Goal: Information Seeking & Learning: Learn about a topic

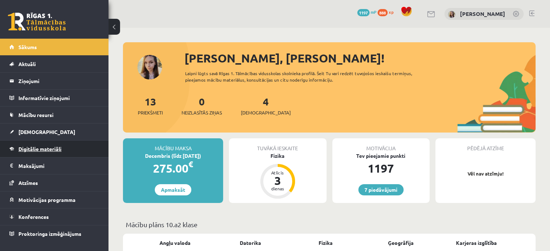
click at [33, 150] on span "Digitālie materiāli" at bounding box center [39, 149] width 43 height 7
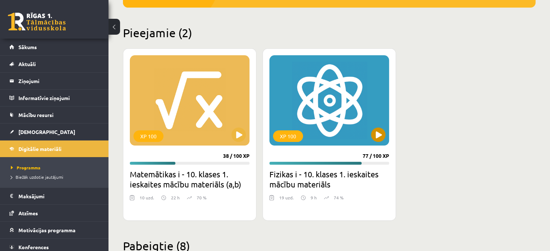
scroll to position [159, 0]
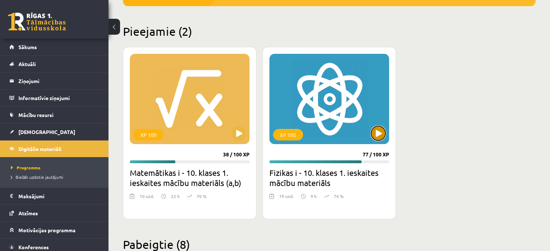
click at [373, 134] on button at bounding box center [378, 133] width 14 height 14
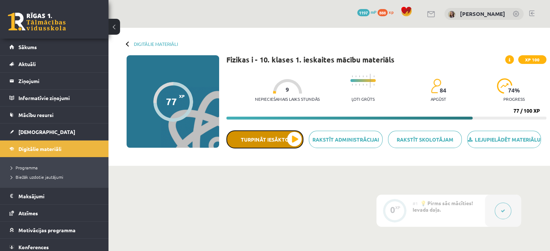
click at [273, 142] on button "Turpināt iesākto" at bounding box center [264, 139] width 77 height 18
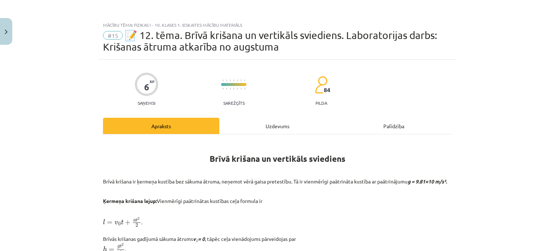
click at [0, 10] on div "Mācību tēma: Fizikas i - 10. klases 1. ieskaites mācību materiāls #15 📝 12. tēm…" at bounding box center [277, 125] width 555 height 251
click at [0, 22] on button "Close" at bounding box center [6, 31] width 12 height 27
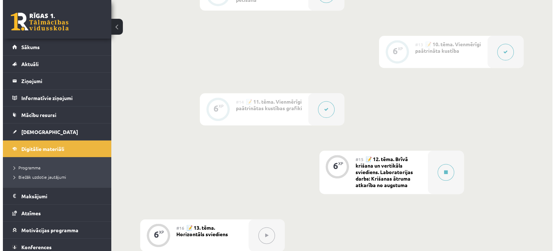
scroll to position [866, 0]
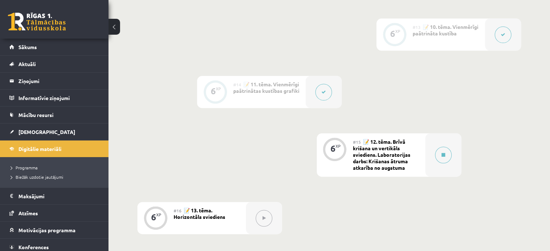
click at [327, 100] on button at bounding box center [323, 92] width 17 height 17
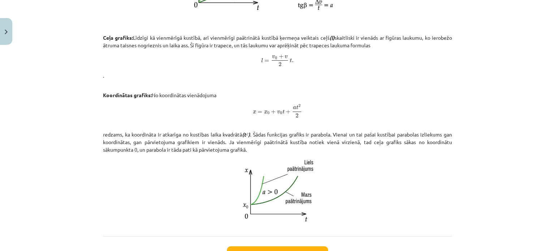
scroll to position [464, 0]
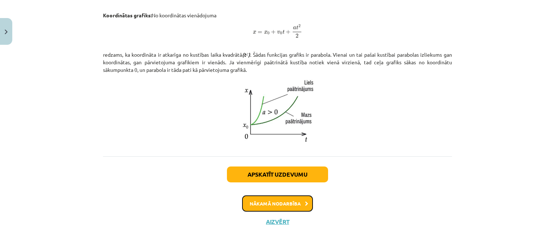
click at [286, 201] on button "Nākamā nodarbība" at bounding box center [277, 204] width 71 height 17
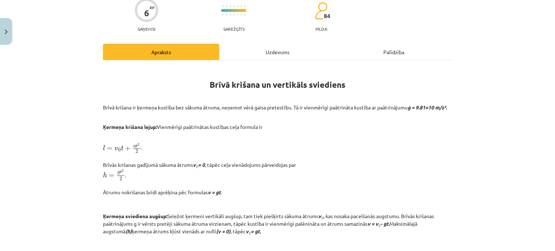
scroll to position [76, 0]
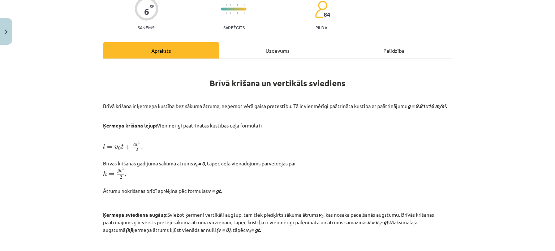
click at [63, 140] on div "Mācību tēma: Fizikas i - 10. klases 1. ieskaites mācību materiāls #15 📝 12. tēm…" at bounding box center [277, 125] width 555 height 251
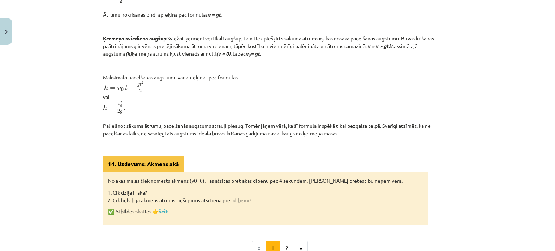
scroll to position [285, 0]
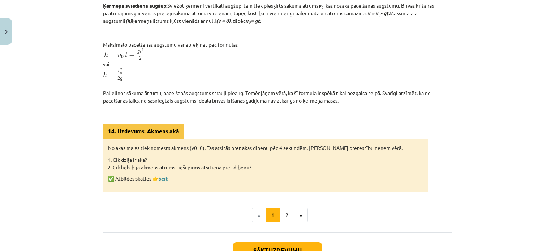
click at [164, 182] on link "šeit" at bounding box center [163, 178] width 9 height 7
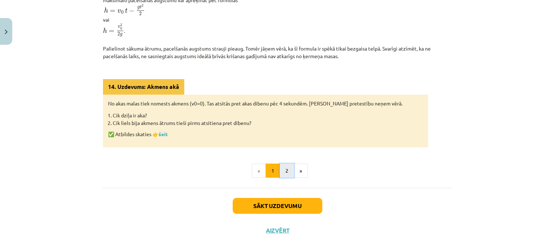
click at [282, 176] on button "2" at bounding box center [287, 171] width 14 height 14
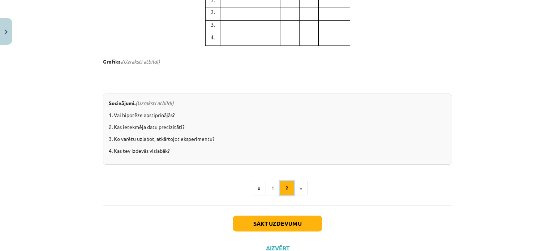
scroll to position [721, 0]
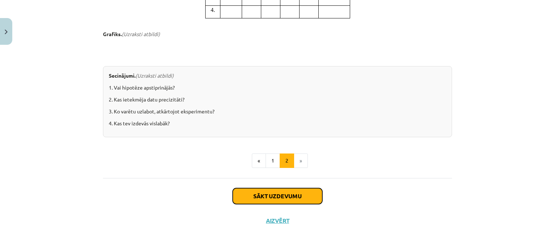
click at [292, 192] on button "Sākt uzdevumu" at bounding box center [278, 196] width 90 height 16
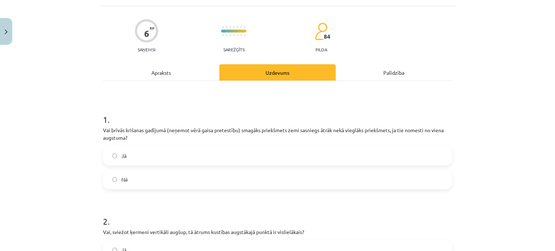
scroll to position [53, 0]
click at [112, 150] on label "Jā" at bounding box center [278, 156] width 348 height 18
click at [104, 134] on p "Vai brīvās krišanas gadījumā (neņemot vērā gaisa pretestību) smagāks priekšmets…" at bounding box center [277, 133] width 349 height 15
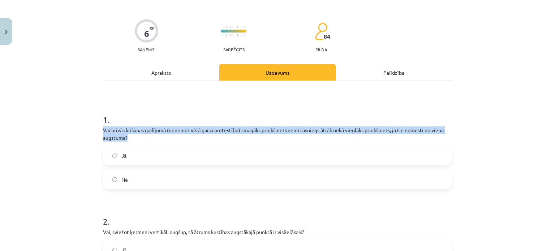
click at [104, 134] on p "Vai brīvās krišanas gadījumā (neņemot vērā gaisa pretestību) smagāks priekšmets…" at bounding box center [277, 133] width 349 height 15
copy div "Vai brīvās krišanas gadījumā (neņemot vērā gaisa pretestību) smagāks priekšmets…"
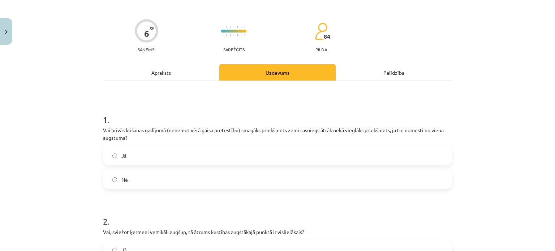
click at [113, 184] on label "Nē" at bounding box center [278, 180] width 348 height 18
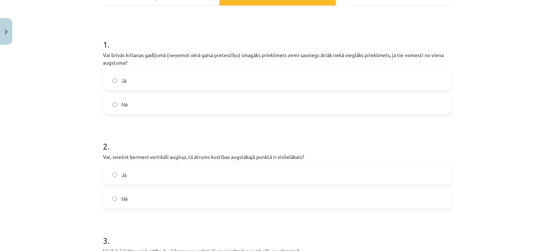
scroll to position [132, 0]
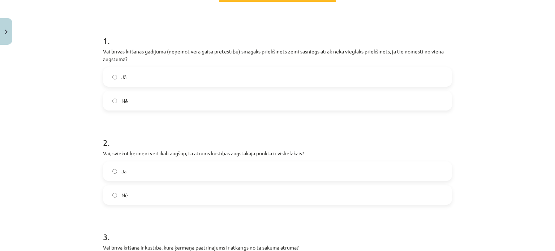
click at [132, 155] on p "Vai, sviežot ķermeni vertikāli augšup, tā ātrums kustības augstākajā punktā ir …" at bounding box center [277, 154] width 349 height 8
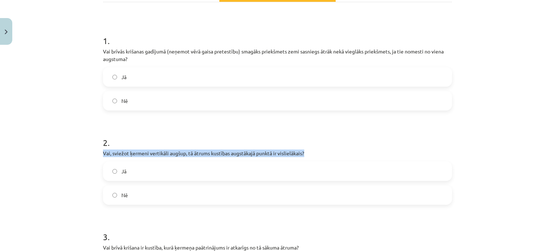
click at [132, 155] on p "Vai, sviežot ķermeni vertikāli augšup, tā ātrums kustības augstākajā punktā ir …" at bounding box center [277, 154] width 349 height 8
copy div "Vai, sviežot ķermeni vertikāli augšup, tā ātrums kustības augstākajā punktā ir …"
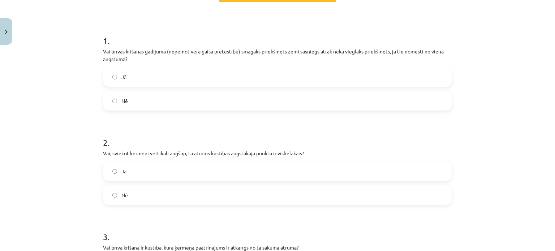
click at [109, 199] on label "Nē" at bounding box center [278, 195] width 348 height 18
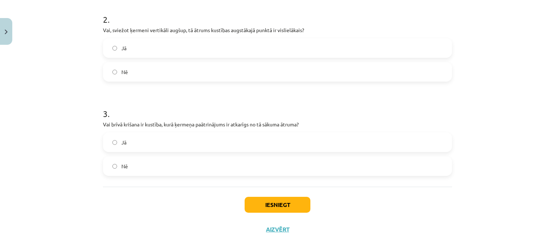
scroll to position [264, 0]
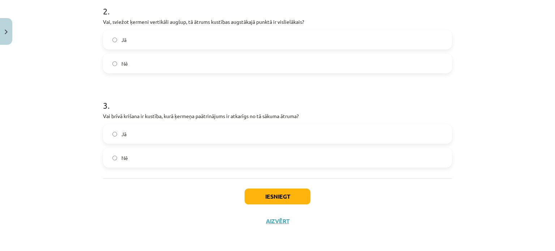
click at [178, 116] on p "Vai brīvā krišana ir kustība, kurā ķermeņa paātrinājums ir atkarīgs no tā sākum…" at bounding box center [277, 116] width 349 height 8
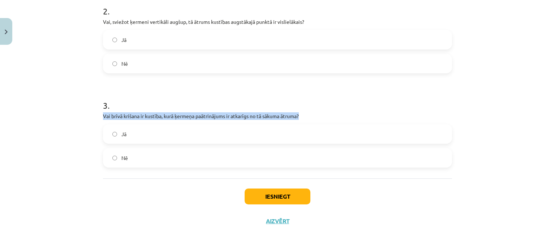
click at [178, 116] on p "Vai brīvā krišana ir kustība, kurā ķermeņa paātrinājums ir atkarīgs no tā sākum…" at bounding box center [277, 116] width 349 height 8
copy div "Vai brīvā krišana ir kustība, kurā ķermeņa paātrinājums ir atkarīgs no tā sākum…"
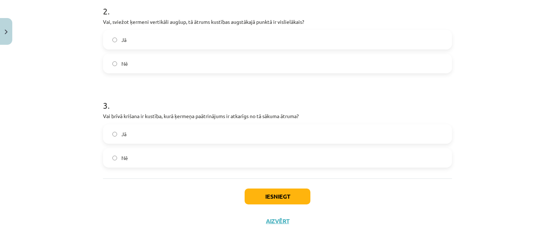
click at [110, 166] on label "Nē" at bounding box center [278, 158] width 348 height 18
click at [149, 201] on div "Iesniegt Aizvērt" at bounding box center [277, 204] width 349 height 51
click at [288, 190] on button "Iesniegt" at bounding box center [278, 197] width 66 height 16
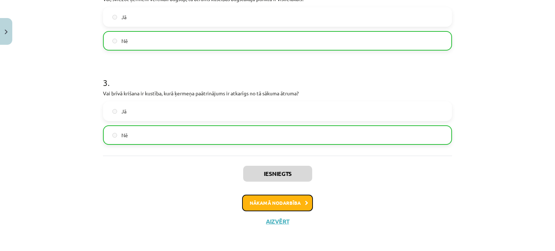
click at [263, 204] on button "Nākamā nodarbība" at bounding box center [277, 203] width 71 height 17
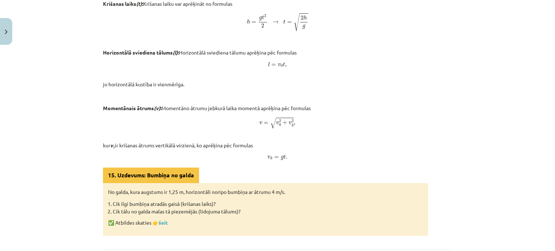
scroll to position [459, 0]
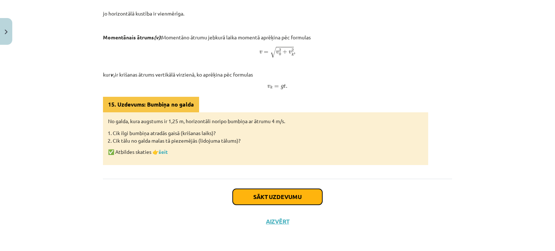
click at [233, 195] on button "Sākt uzdevumu" at bounding box center [278, 197] width 90 height 16
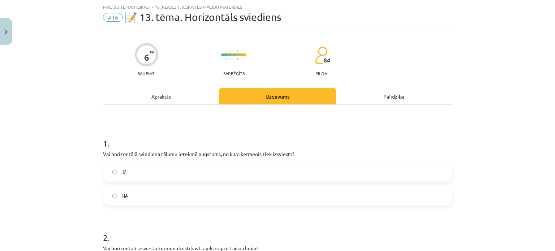
scroll to position [50, 0]
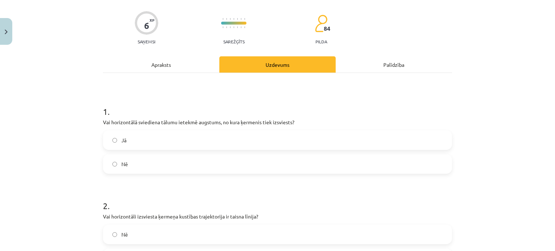
click at [245, 122] on p "Vai horizontālā sviediena tālumu ietekmē augstums, no kura ķermenis tiek izsvie…" at bounding box center [277, 123] width 349 height 8
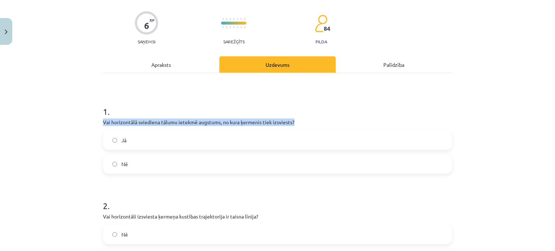
click at [245, 122] on p "Vai horizontālā sviediena tālumu ietekmē augstums, no kura ķermenis tiek izsvie…" at bounding box center [277, 123] width 349 height 8
copy div "Vai horizontālā sviediena tālumu ietekmē augstums, no kura ķermenis tiek izsvie…"
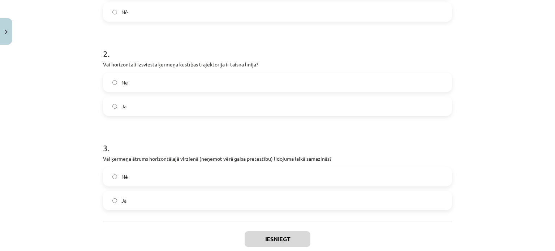
scroll to position [203, 0]
click at [187, 65] on p "Vai horizontāli izsviesta ķermeņa kustības trajektorija ir taisna līnija?" at bounding box center [277, 64] width 349 height 8
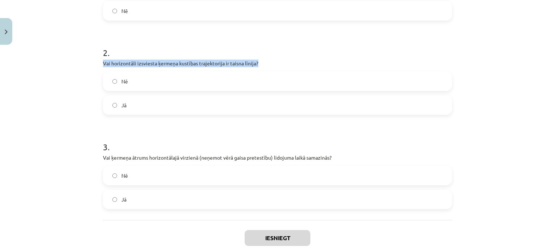
click at [187, 65] on p "Vai horizontāli izsviesta ķermeņa kustības trajektorija ir taisna līnija?" at bounding box center [277, 64] width 349 height 8
copy div "Vai horizontāli izsviesta ķermeņa kustības trajektorija ir taisna līnija?"
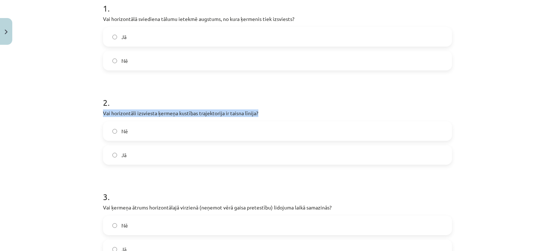
scroll to position [153, 0]
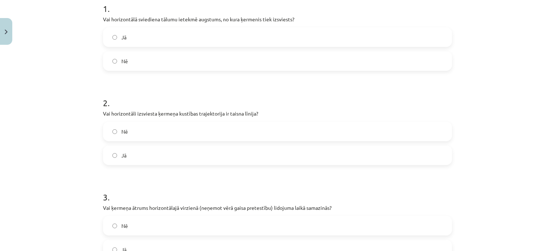
click at [121, 39] on span "Jā" at bounding box center [123, 38] width 5 height 8
click at [191, 204] on p "Vai ķermeņa ātrums horizontālajā virzienā (neņemot vērā gaisa pretestību) lidoj…" at bounding box center [277, 208] width 349 height 8
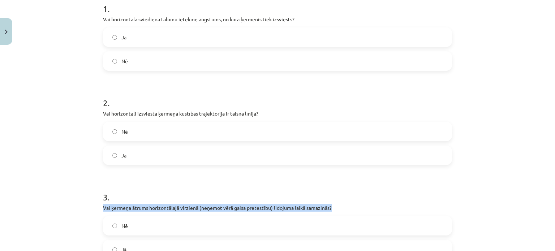
click at [191, 204] on p "Vai ķermeņa ātrums horizontālajā virzienā (neņemot vērā gaisa pretestību) lidoj…" at bounding box center [277, 208] width 349 height 8
copy div "Vai ķermeņa ātrums horizontālajā virzienā (neņemot vērā gaisa pretestību) lidoj…"
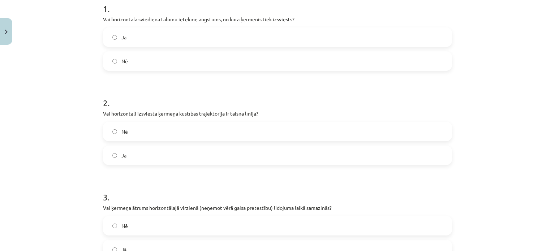
click at [120, 137] on label "Nē" at bounding box center [278, 132] width 348 height 18
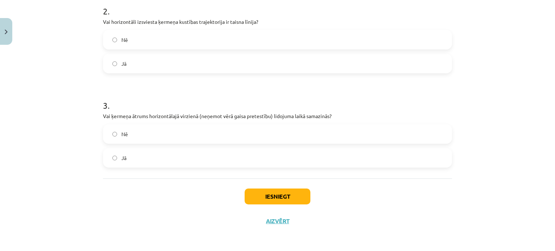
click at [115, 135] on label "Nē" at bounding box center [278, 134] width 348 height 18
click at [259, 193] on button "Iesniegt" at bounding box center [278, 197] width 66 height 16
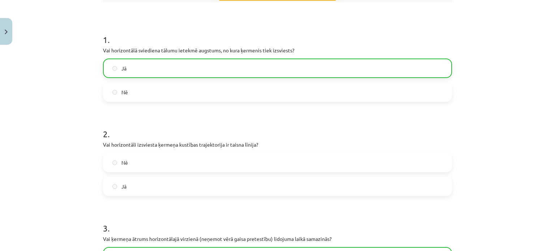
scroll to position [122, 0]
click at [129, 159] on label "Nē" at bounding box center [278, 162] width 348 height 18
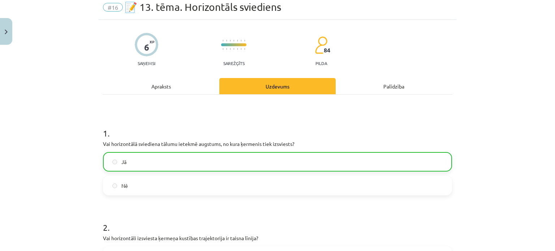
scroll to position [267, 0]
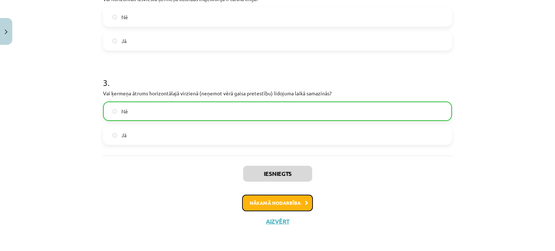
click at [261, 203] on button "Nākamā nodarbība" at bounding box center [277, 203] width 71 height 17
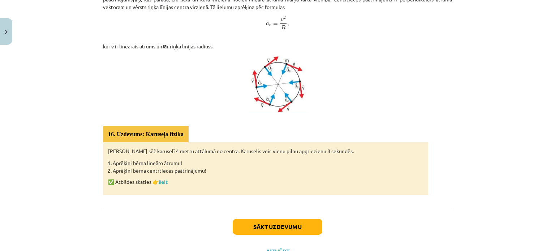
scroll to position [395, 0]
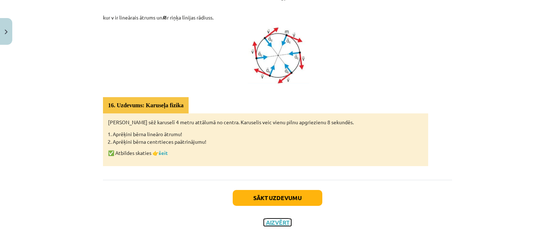
click at [270, 223] on button "Aizvērt" at bounding box center [277, 222] width 27 height 7
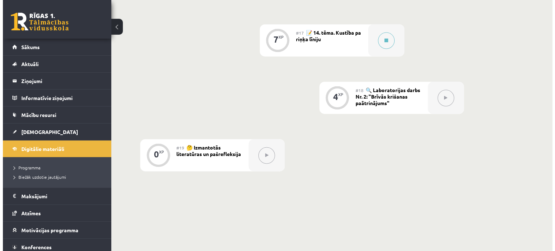
scroll to position [1091, 0]
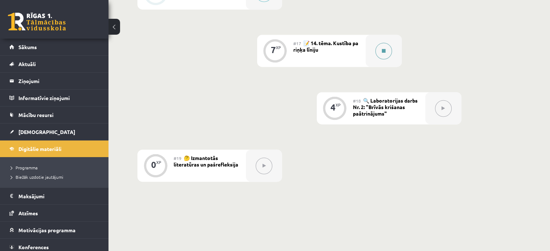
click at [379, 54] on button at bounding box center [383, 51] width 17 height 17
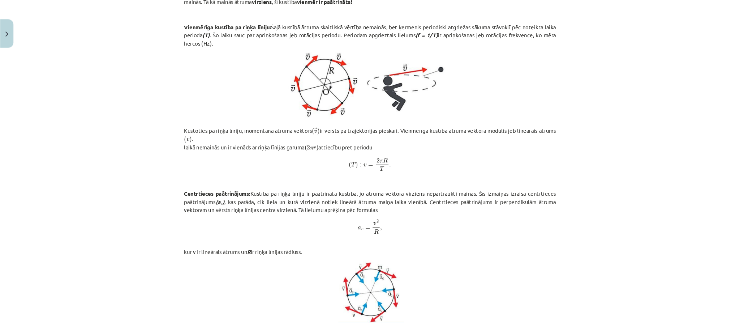
scroll to position [1064, 0]
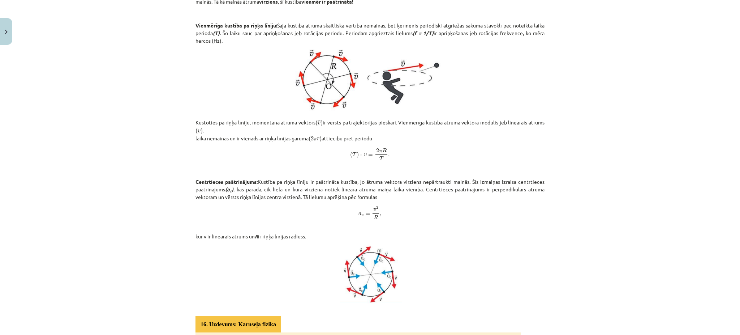
drag, startPoint x: 555, startPoint y: 1, endPoint x: 555, endPoint y: 205, distance: 204.2
click at [549, 205] on div "Mācību tēma: Fizikas i - 10. klases 1. ieskaites mācību materiāls #17 📝 14. tēm…" at bounding box center [370, 167] width 740 height 335
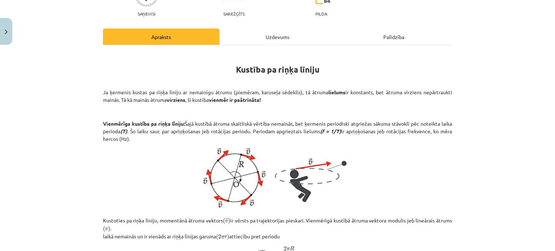
scroll to position [78, 0]
drag, startPoint x: 739, startPoint y: 4, endPoint x: 392, endPoint y: 120, distance: 366.3
click at [392, 120] on p "Vienmērīga kustība pa riņķa līniju: Šajā kustībā ātruma skaitliskā vērtība nema…" at bounding box center [277, 131] width 349 height 23
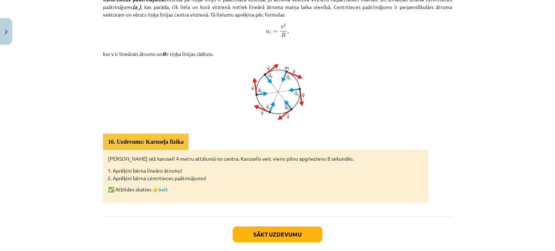
scroll to position [395, 0]
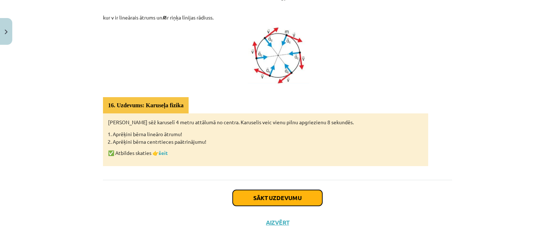
click at [286, 200] on button "Sākt uzdevumu" at bounding box center [278, 198] width 90 height 16
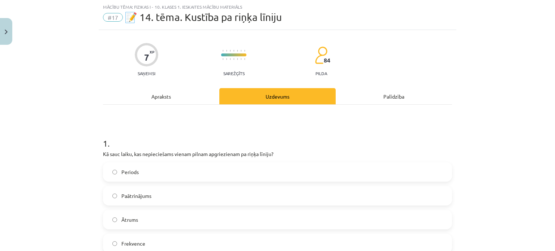
scroll to position [57, 0]
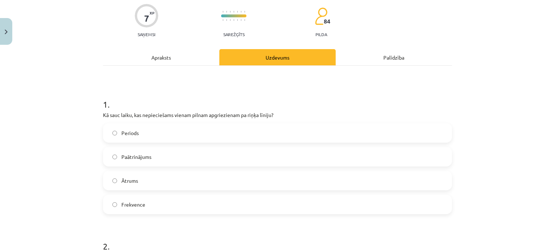
click at [184, 55] on div "Apraksts" at bounding box center [161, 57] width 116 height 16
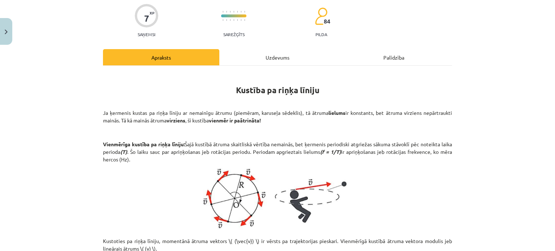
scroll to position [18, 0]
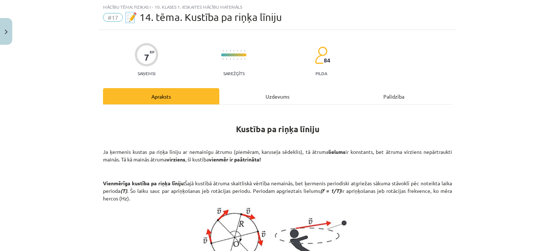
click at [252, 100] on div "Uzdevums" at bounding box center [277, 96] width 116 height 16
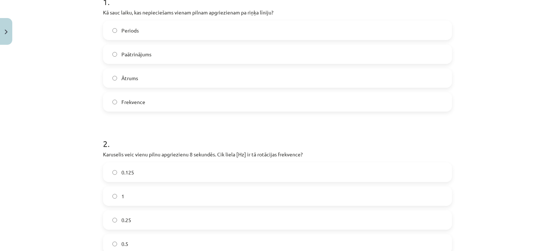
scroll to position [199, 0]
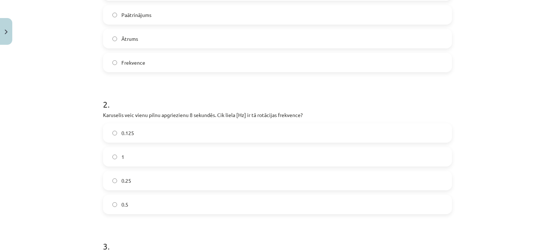
click at [179, 117] on p "Karuselis veic vienu pilnu apgriezienu 8 sekundēs. Cik liela [Hz] ir tā rotācij…" at bounding box center [277, 115] width 349 height 8
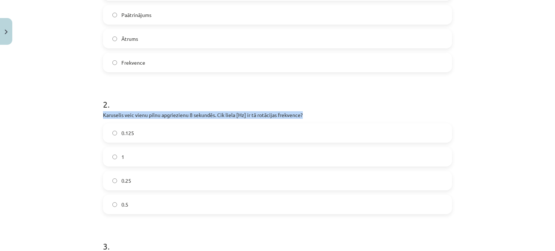
click at [179, 117] on p "Karuselis veic vienu pilnu apgriezienu 8 sekundēs. Cik liela [Hz] ir tā rotācij…" at bounding box center [277, 115] width 349 height 8
copy div "Karuselis veic vienu pilnu apgriezienu 8 sekundēs. Cik liela [Hz] ir tā rotācij…"
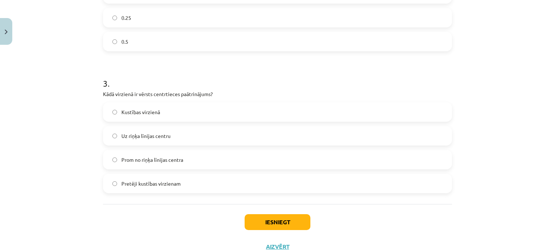
scroll to position [368, 0]
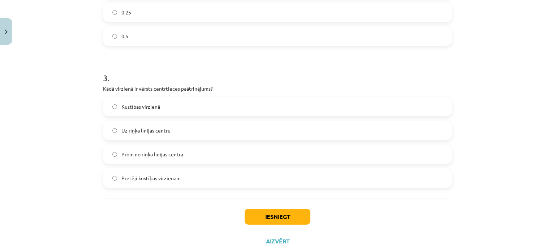
click at [170, 90] on p "Kādā virzienā ir vērsts centrtieces paātrinājums?" at bounding box center [277, 89] width 349 height 8
copy div "Kādā virzienā ir vērsts centrtieces paātrinājums?"
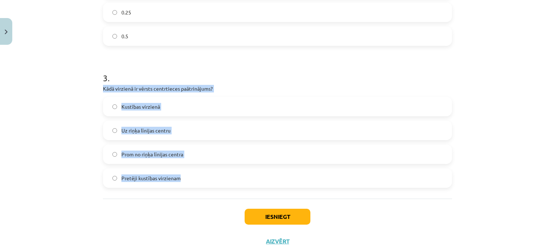
drag, startPoint x: 184, startPoint y: 179, endPoint x: 93, endPoint y: 85, distance: 131.1
click at [93, 85] on div "Mācību tēma: Fizikas i - 10. klases 1. ieskaites mācību materiāls #17 📝 14. tēm…" at bounding box center [277, 125] width 555 height 251
copy div "Kādā virzienā ir vērsts centrtieces paātrinājums? Kustības virzienā Uz riņķa lī…"
click at [111, 133] on label "Uz riņķa līnijas centru" at bounding box center [278, 130] width 348 height 18
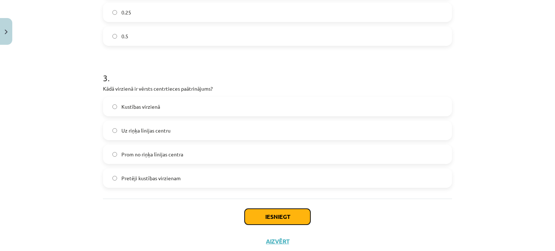
click at [278, 215] on button "Iesniegt" at bounding box center [278, 217] width 66 height 16
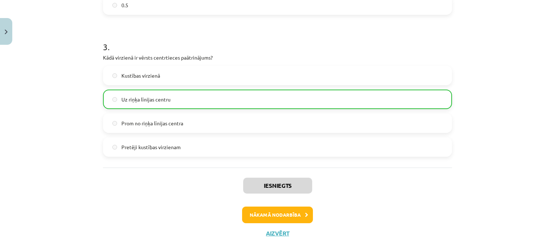
scroll to position [411, 0]
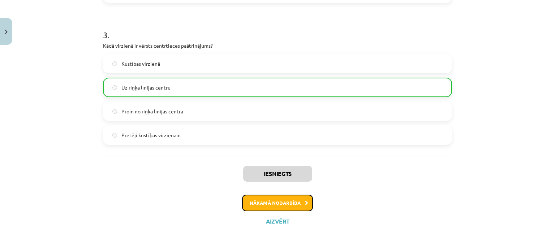
click at [295, 203] on button "Nākamā nodarbība" at bounding box center [277, 203] width 71 height 17
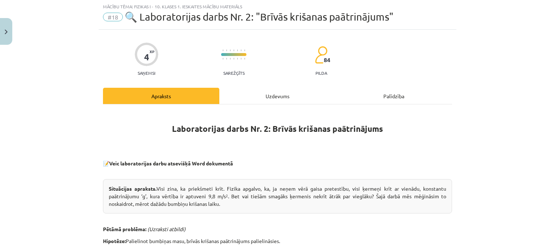
scroll to position [18, 0]
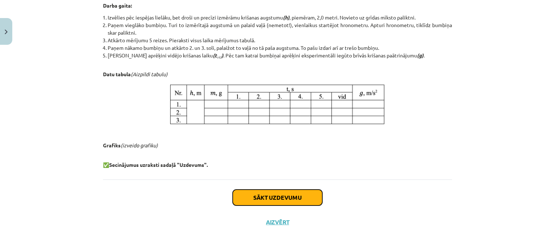
click at [288, 194] on button "Sākt uzdevumu" at bounding box center [278, 198] width 90 height 16
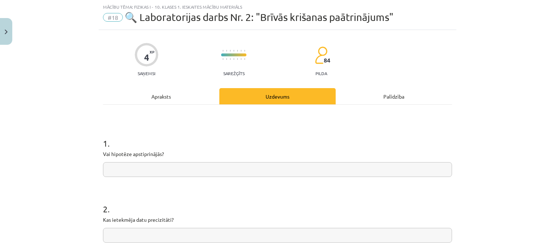
click at [163, 99] on div "Apraksts" at bounding box center [161, 96] width 116 height 16
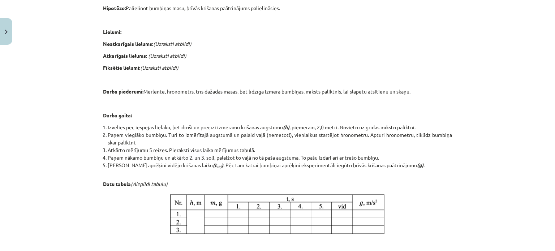
scroll to position [316, 0]
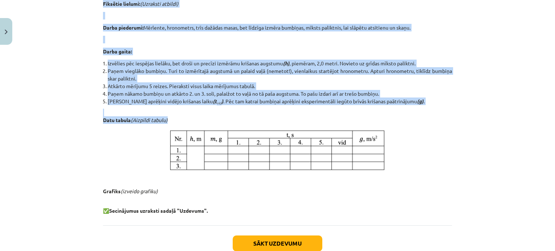
drag, startPoint x: 171, startPoint y: 125, endPoint x: 401, endPoint y: 119, distance: 230.7
click at [401, 119] on div "Laboratorijas darbs Nr. 2: Brīvās krišanas paātrinājums 📝 Veic laboratorijas da…" at bounding box center [277, 14] width 349 height 401
copy div "Laboratorijas darbs Nr. 2: Brīvās krišanas paātrinājums 📝 Veic laboratorijas da…"
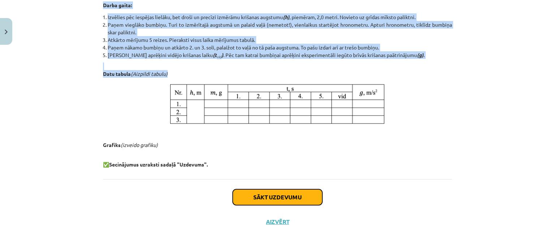
click at [286, 196] on button "Sākt uzdevumu" at bounding box center [278, 197] width 90 height 16
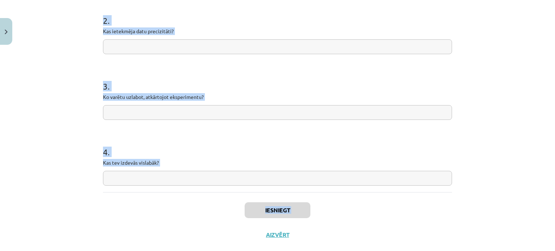
scroll to position [215, 0]
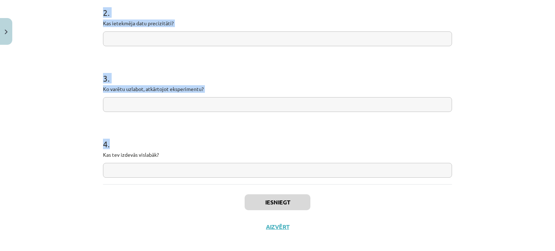
drag, startPoint x: 98, startPoint y: 143, endPoint x: 250, endPoint y: 175, distance: 155.2
click at [250, 175] on div "4 XP Saņemsi Sarežģīts 84 pilda Apraksts Uzdevums Palīdzība 1 . Vai hipotēze ap…" at bounding box center [278, 36] width 358 height 406
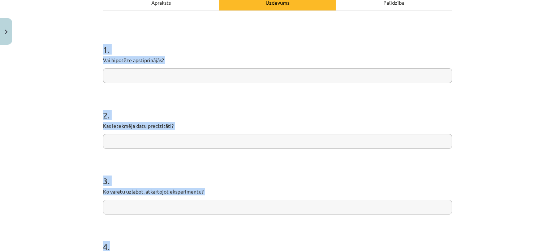
scroll to position [110, 0]
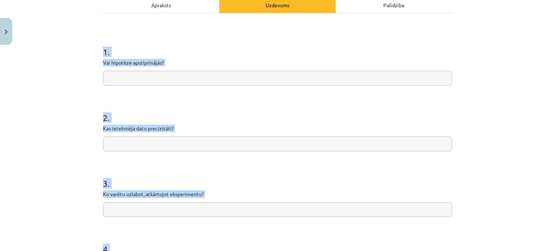
click at [207, 72] on input "text" at bounding box center [277, 78] width 349 height 15
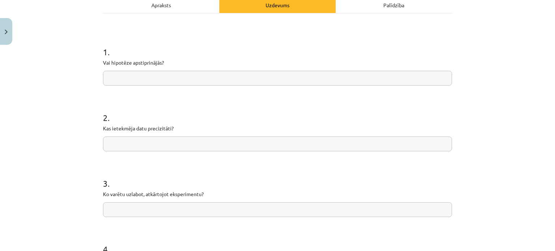
paste input "**********"
type input "**********"
click at [141, 149] on input "text" at bounding box center [277, 144] width 349 height 15
paste input "**********"
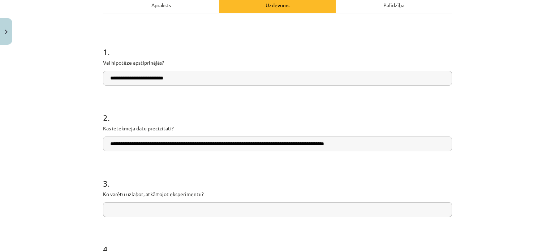
click at [240, 143] on input "**********" at bounding box center [277, 144] width 349 height 15
click at [319, 145] on input "**********" at bounding box center [277, 144] width 349 height 15
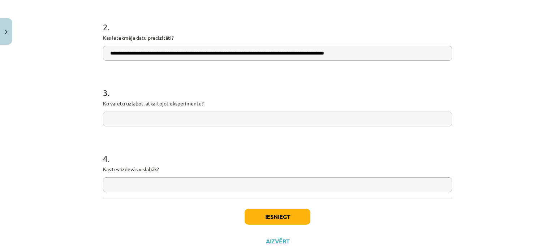
scroll to position [203, 0]
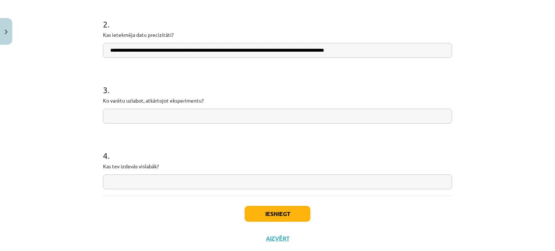
type input "**********"
click at [286, 120] on input "text" at bounding box center [277, 116] width 349 height 15
paste input "**********"
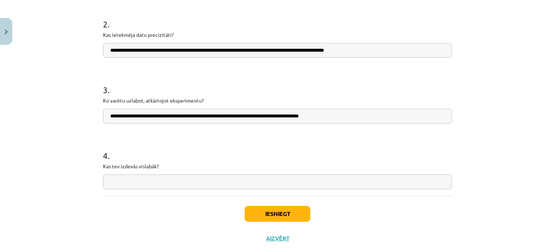
click at [166, 114] on input "**********" at bounding box center [277, 116] width 349 height 15
click at [209, 116] on input "**********" at bounding box center [277, 116] width 349 height 15
drag, startPoint x: 242, startPoint y: 116, endPoint x: 195, endPoint y: 117, distance: 47.0
click at [195, 117] on input "**********" at bounding box center [277, 116] width 349 height 15
type input "**********"
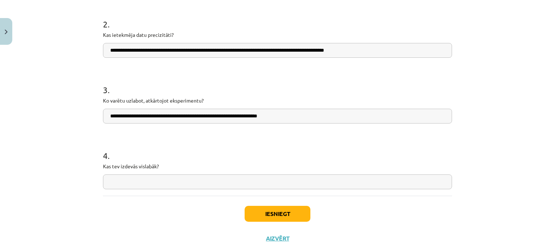
click at [187, 176] on input "text" at bounding box center [277, 182] width 349 height 15
paste input "**********"
click at [108, 183] on input "**********" at bounding box center [277, 182] width 349 height 15
type input "**********"
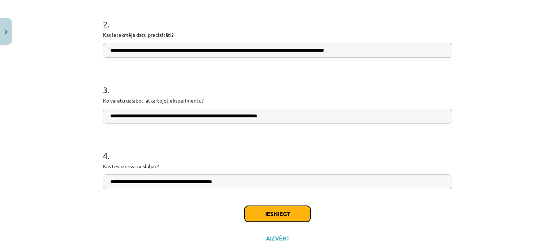
click at [265, 212] on button "Iesniegt" at bounding box center [278, 214] width 66 height 16
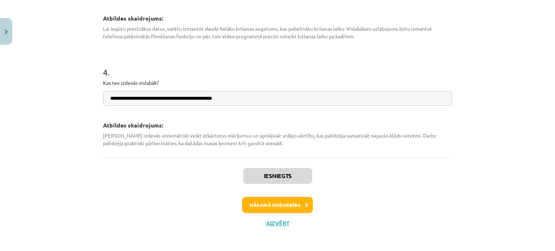
scroll to position [403, 0]
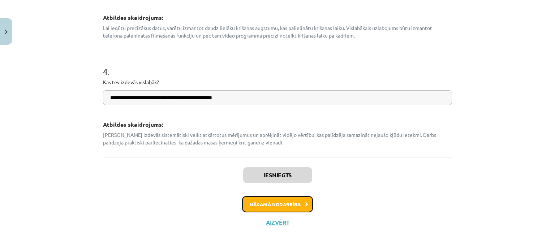
click at [259, 207] on button "Nākamā nodarbība" at bounding box center [277, 204] width 71 height 17
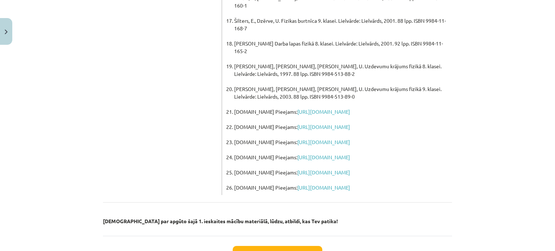
scroll to position [564, 0]
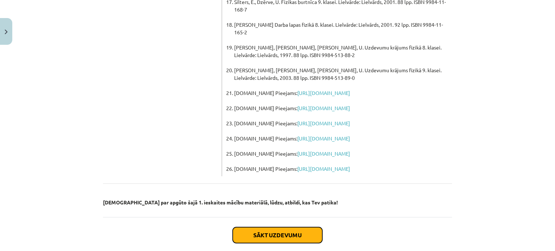
click at [257, 227] on button "Sākt uzdevumu" at bounding box center [278, 235] width 90 height 16
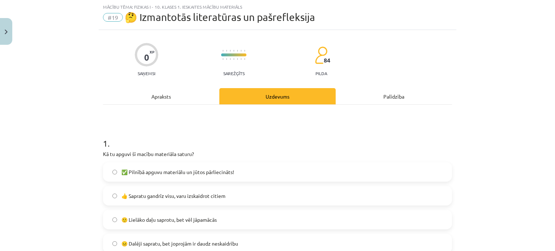
scroll to position [84, 0]
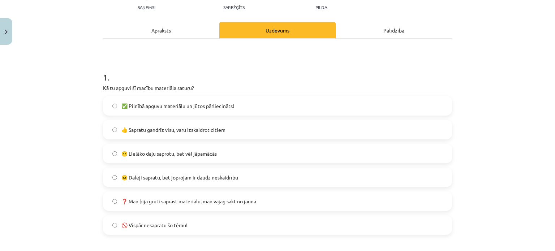
click at [109, 156] on label "🙂 Lielāko daļu saprotu, bet vēl jāpamācās" at bounding box center [278, 154] width 348 height 18
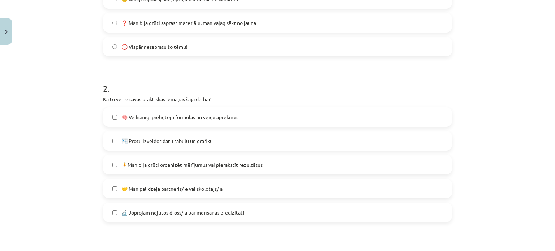
scroll to position [281, 0]
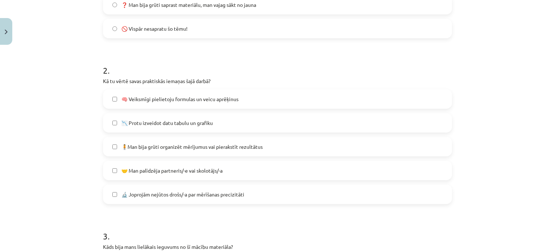
click at [112, 198] on label "🔬 Joprojām nejūtos drošs/-a par mērīšanas precizitāti" at bounding box center [278, 194] width 348 height 18
click at [111, 197] on label "🔬 Joprojām nejūtos drošs/-a par mērīšanas precizitāti" at bounding box center [278, 194] width 348 height 18
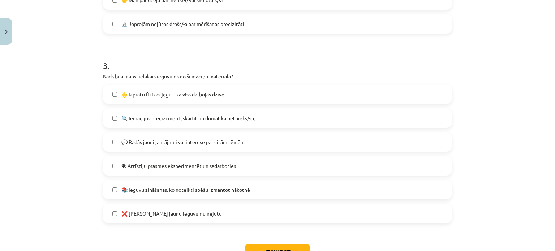
scroll to position [451, 0]
click at [115, 112] on label "🔍 Iemācījos precīzi mērīt, skaitīt un domāt kā pētnieks/-ce" at bounding box center [278, 119] width 348 height 18
click at [111, 139] on label "💬 Radās jauni jautājumi vai interese par citām tēmām" at bounding box center [278, 142] width 348 height 18
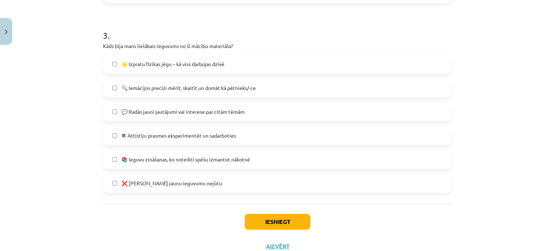
scroll to position [483, 0]
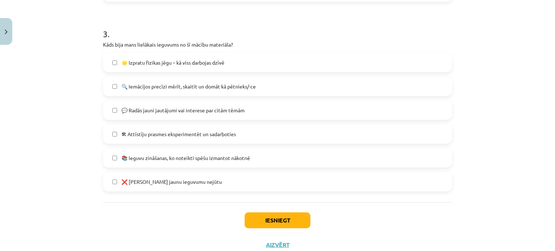
click at [109, 129] on label "🛠 Attīstīju prasmes eksperimentēt un sadarboties" at bounding box center [278, 134] width 348 height 18
click at [110, 125] on label "🛠 Attīstīju prasmes eksperimentēt un sadarboties" at bounding box center [278, 134] width 348 height 18
click at [270, 219] on button "Iesniegt" at bounding box center [278, 221] width 66 height 16
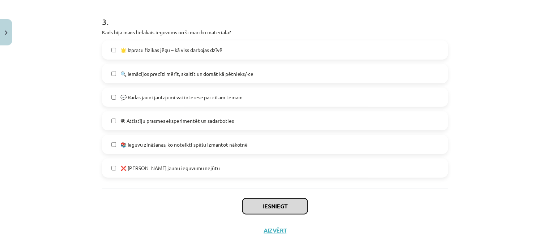
scroll to position [497, 0]
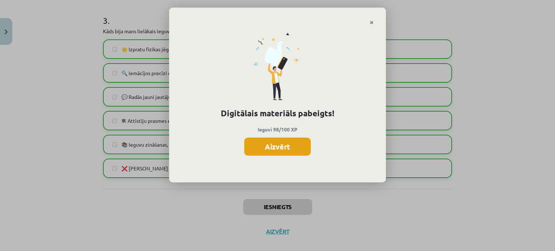
click at [262, 145] on button "Aizvērt" at bounding box center [277, 147] width 67 height 18
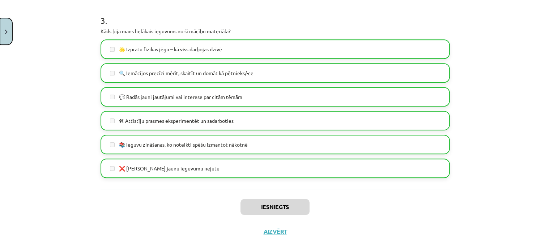
click at [0, 35] on button "Close" at bounding box center [6, 31] width 12 height 27
click at [42, 24] on div "Mācību tēma: Fizikas i - 10. klases 1. ieskaites mācību materiāls #19 🤔 Izmanto…" at bounding box center [275, 125] width 550 height 251
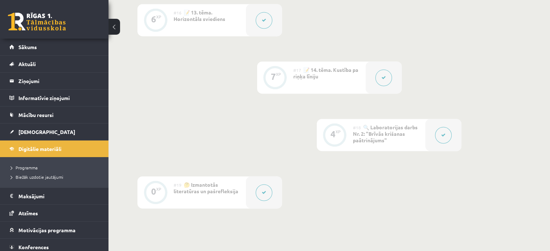
click at [18, 24] on link at bounding box center [37, 22] width 58 height 18
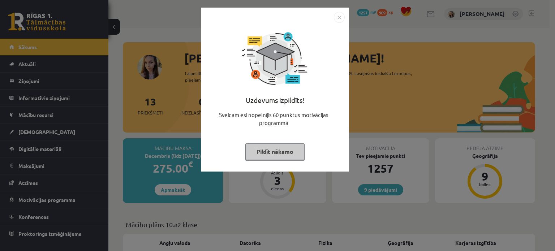
click at [278, 151] on button "Pildīt nākamo" at bounding box center [274, 151] width 59 height 17
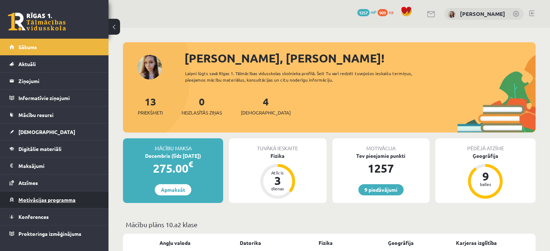
scroll to position [50, 0]
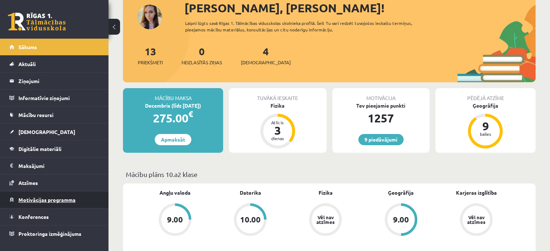
click at [38, 204] on link "Motivācijas programma" at bounding box center [54, 200] width 90 height 17
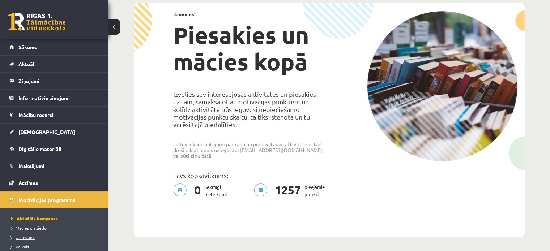
click at [27, 235] on span "Uzdevumi" at bounding box center [23, 238] width 24 height 6
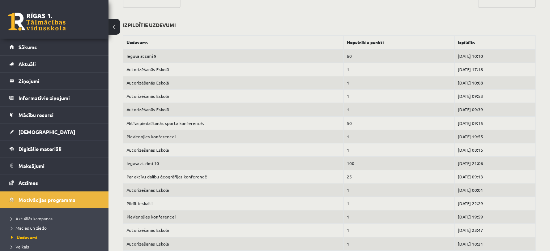
scroll to position [352, 0]
click at [22, 182] on span "Atzīmes" at bounding box center [28, 183] width 20 height 7
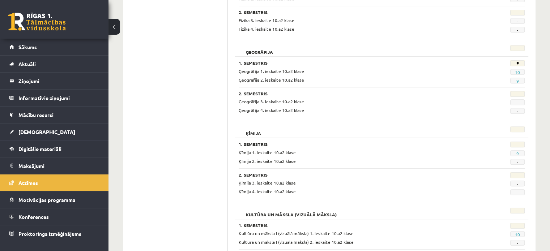
scroll to position [318, 0]
click at [517, 78] on link "9" at bounding box center [517, 81] width 3 height 6
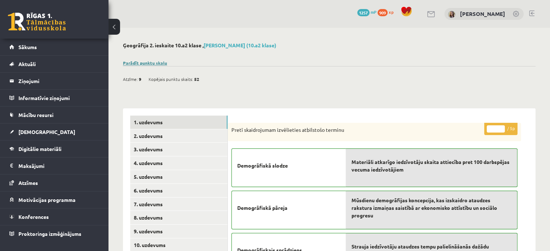
click at [134, 63] on link "Parādīt punktu skalu" at bounding box center [145, 63] width 44 height 6
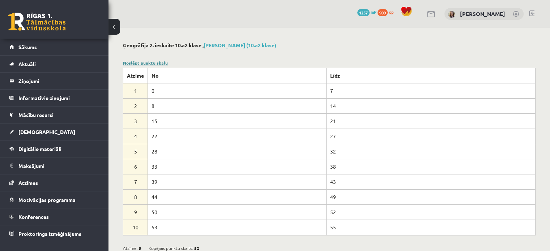
click at [155, 64] on link "Noslēpt punktu skalu" at bounding box center [145, 63] width 45 height 6
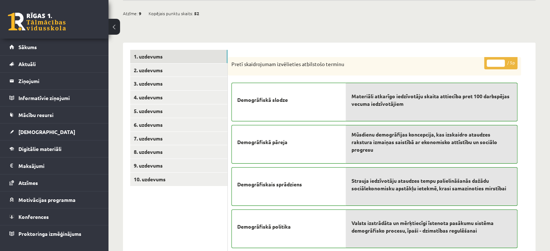
scroll to position [65, 0]
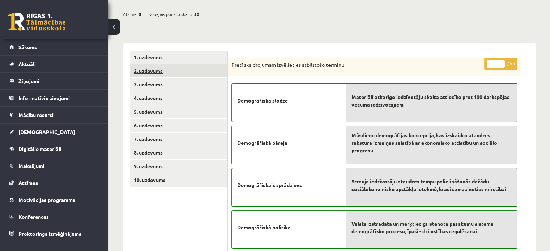
click at [149, 66] on link "2. uzdevums" at bounding box center [178, 70] width 97 height 13
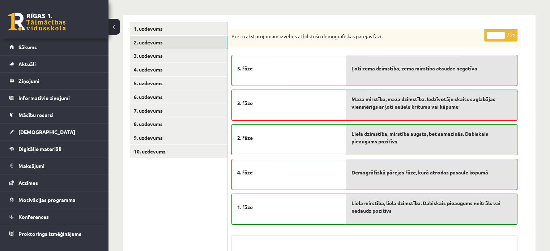
scroll to position [93, 0]
click at [147, 55] on link "3. uzdevums" at bounding box center [178, 56] width 97 height 13
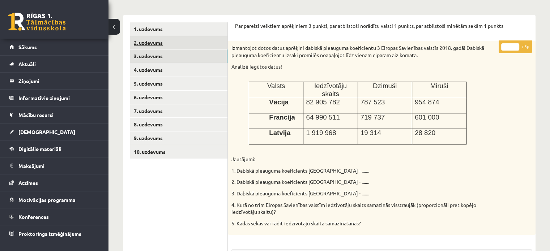
click at [145, 43] on link "2. uzdevums" at bounding box center [178, 42] width 97 height 13
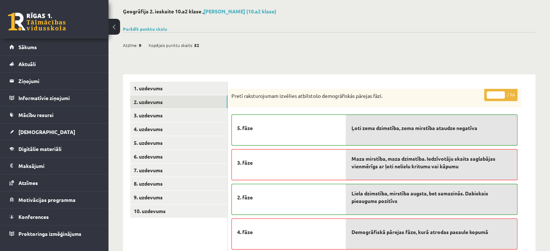
scroll to position [33, 0]
click at [160, 113] on link "3. uzdevums" at bounding box center [178, 116] width 97 height 13
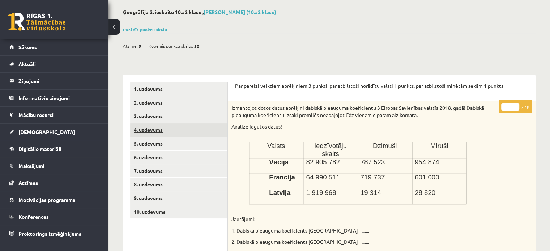
click at [156, 133] on link "4. uzdevums" at bounding box center [178, 129] width 97 height 13
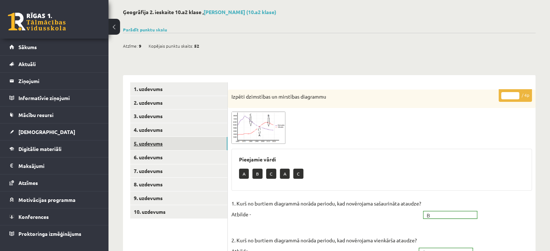
click at [155, 144] on link "5. uzdevums" at bounding box center [178, 143] width 97 height 13
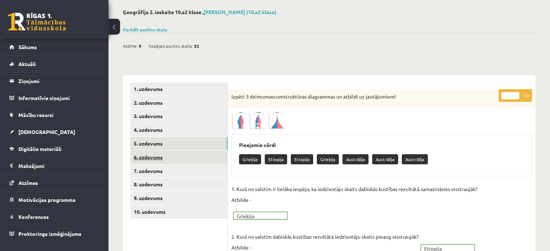
click at [158, 159] on link "6. uzdevums" at bounding box center [178, 157] width 97 height 13
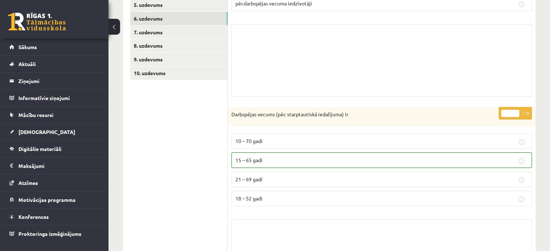
scroll to position [140, 0]
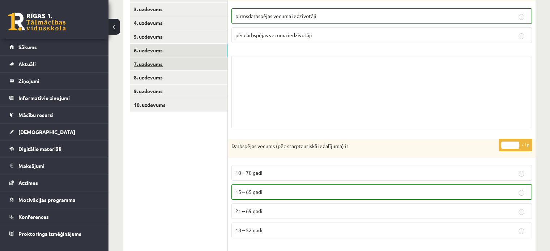
click at [157, 59] on link "7. uzdevums" at bounding box center [178, 63] width 97 height 13
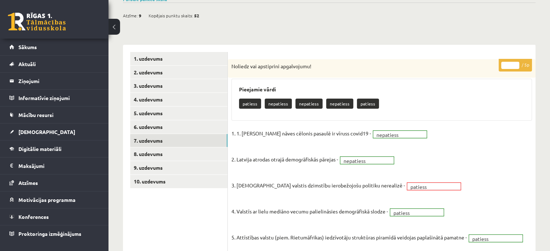
scroll to position [64, 0]
click at [146, 153] on link "8. uzdevums" at bounding box center [178, 153] width 97 height 13
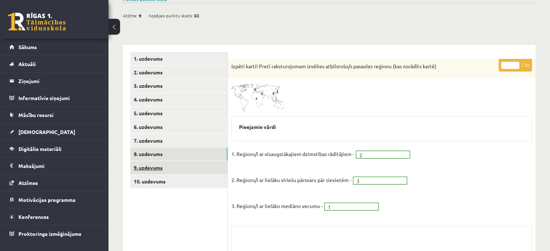
click at [158, 169] on link "9. uzdevums" at bounding box center [178, 167] width 97 height 13
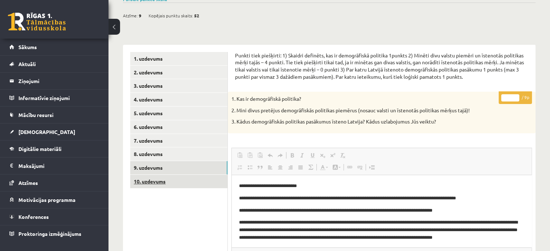
scroll to position [0, 0]
click at [156, 179] on link "10. uzdevums" at bounding box center [178, 181] width 97 height 13
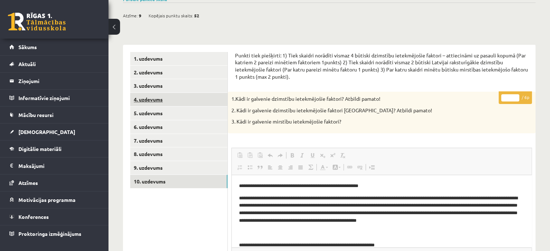
click at [145, 102] on link "4. uzdevums" at bounding box center [178, 99] width 97 height 13
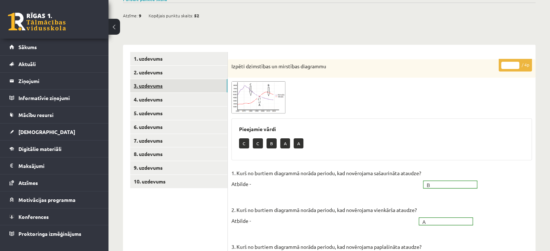
click at [149, 86] on link "3. uzdevums" at bounding box center [178, 85] width 97 height 13
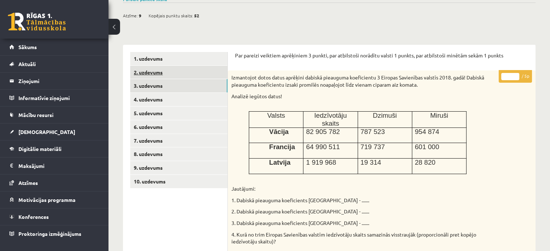
click at [146, 74] on link "2. uzdevums" at bounding box center [178, 72] width 97 height 13
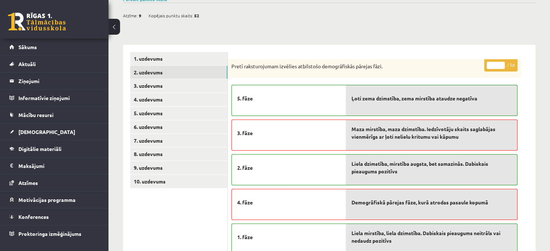
scroll to position [96, 0]
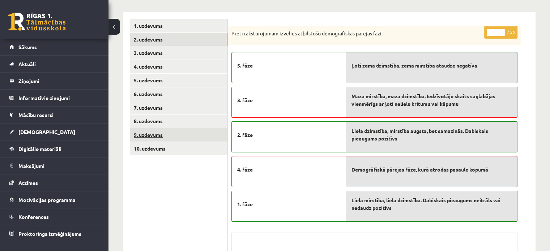
click at [143, 134] on link "9. uzdevums" at bounding box center [178, 134] width 97 height 13
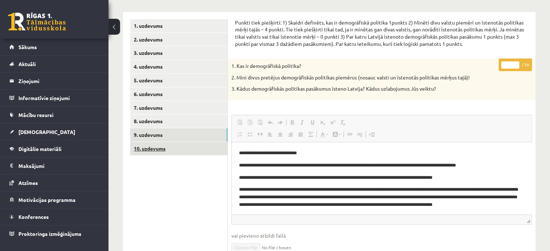
scroll to position [0, 0]
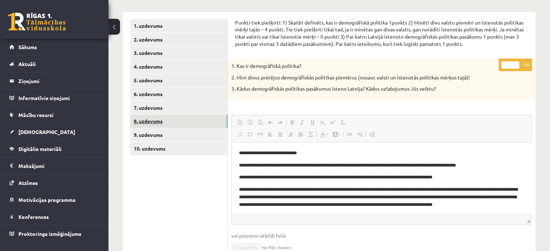
click at [156, 119] on link "8. uzdevums" at bounding box center [178, 121] width 97 height 13
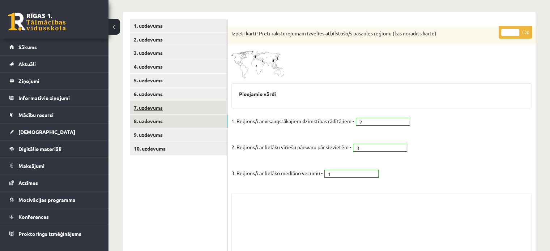
click at [153, 109] on link "7. uzdevums" at bounding box center [178, 107] width 97 height 13
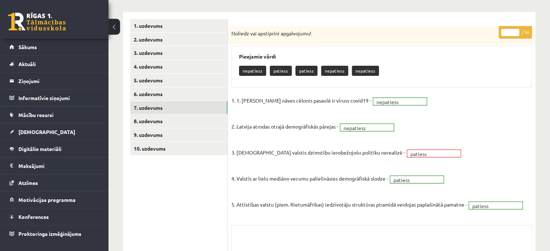
click at [317, 154] on p "3. Islāma valstis dzimstību ierobežojošu politiku nerealizē -" at bounding box center [317, 147] width 173 height 22
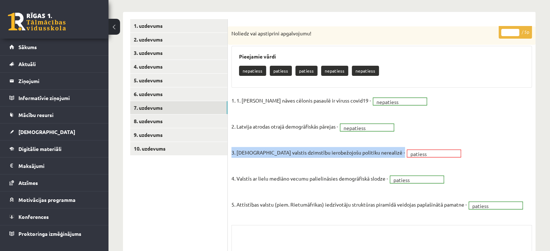
click at [317, 154] on p "3. Islāma valstis dzimstību ierobežojošu politiku nerealizē -" at bounding box center [317, 147] width 173 height 22
copy fieldset "3. Islāma valstis dzimstību ierobežojošu politiku nerealizē - patiess"
click at [29, 27] on link at bounding box center [37, 22] width 58 height 18
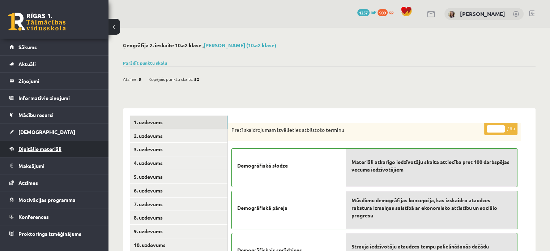
click at [48, 147] on span "Digitālie materiāli" at bounding box center [39, 149] width 43 height 7
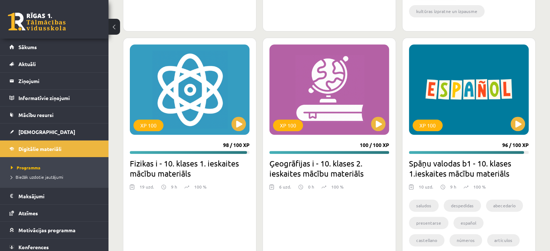
scroll to position [870, 0]
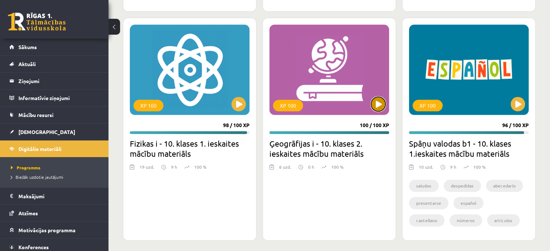
click at [372, 106] on button at bounding box center [378, 104] width 14 height 14
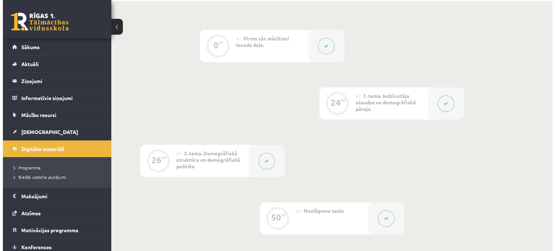
scroll to position [233, 0]
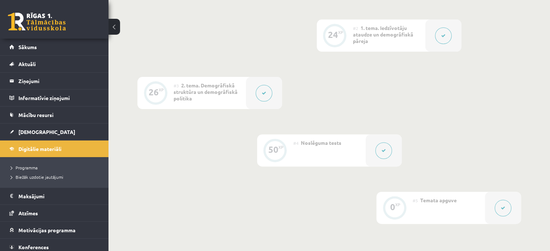
click at [263, 102] on div at bounding box center [264, 93] width 36 height 32
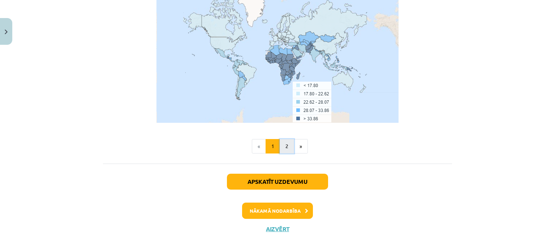
click at [280, 139] on button "2" at bounding box center [287, 146] width 14 height 14
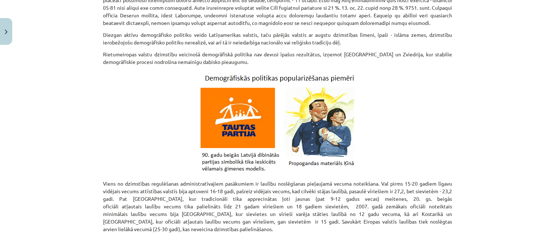
scroll to position [459, 0]
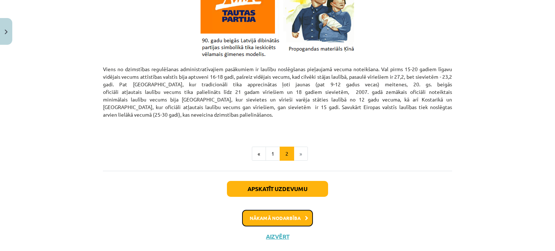
click at [280, 210] on button "Nākamā nodarbība" at bounding box center [277, 218] width 71 height 17
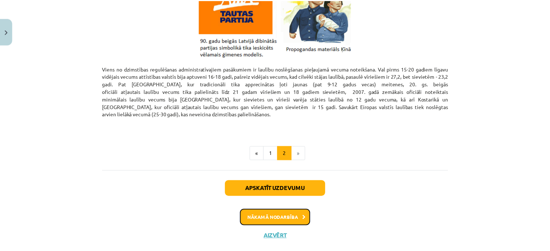
scroll to position [15, 0]
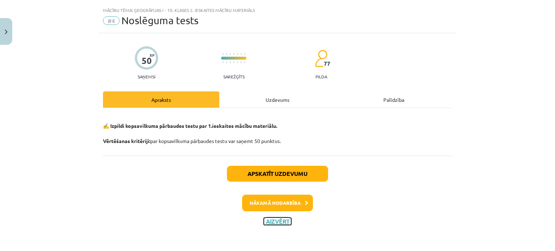
click at [269, 223] on button "Aizvērt" at bounding box center [277, 221] width 27 height 7
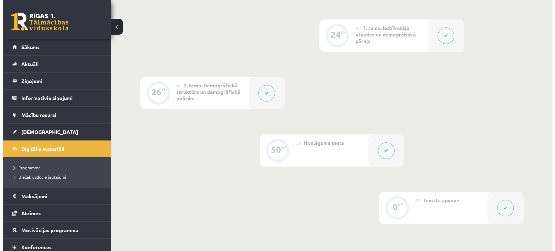
scroll to position [231, 0]
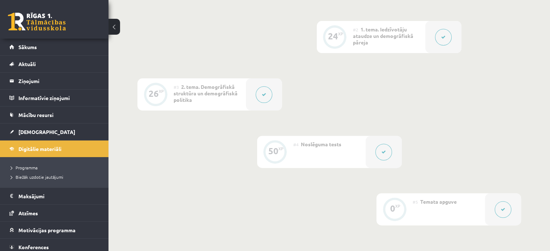
click at [439, 38] on button at bounding box center [443, 37] width 17 height 17
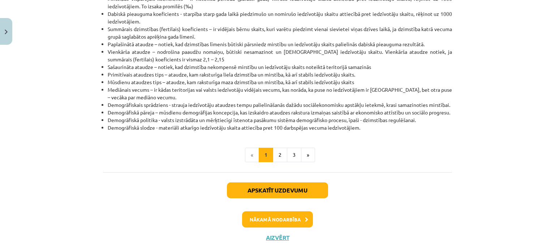
scroll to position [235, 0]
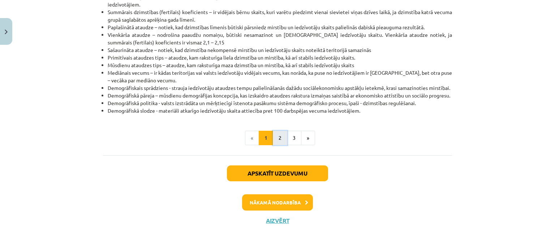
click at [276, 140] on button "2" at bounding box center [280, 138] width 14 height 14
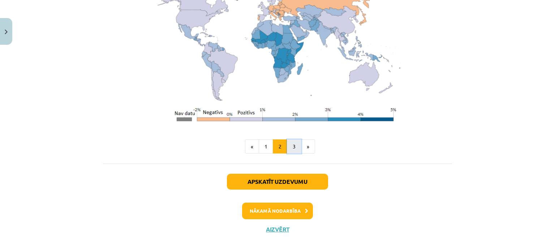
click at [295, 140] on button "3" at bounding box center [294, 147] width 14 height 14
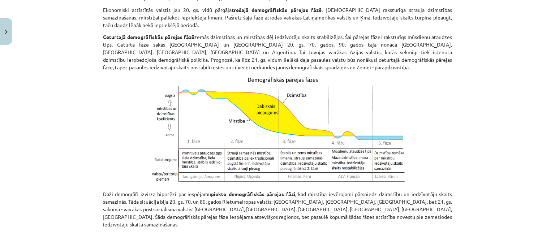
scroll to position [306, 0]
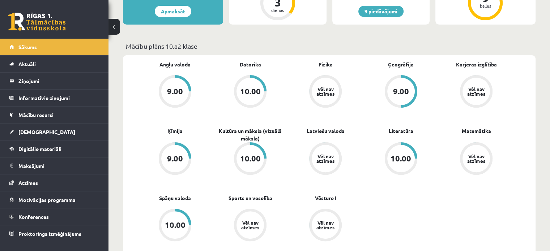
scroll to position [178, 0]
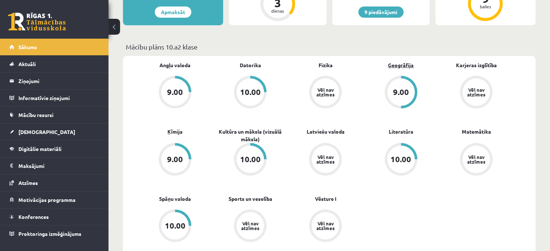
click at [401, 63] on link "Ģeogrāfija" at bounding box center [401, 65] width 26 height 8
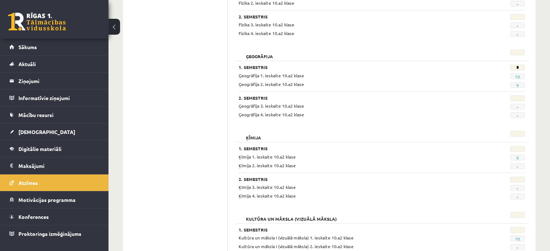
scroll to position [312, 0]
click at [36, 45] on span "Sākums" at bounding box center [27, 47] width 18 height 7
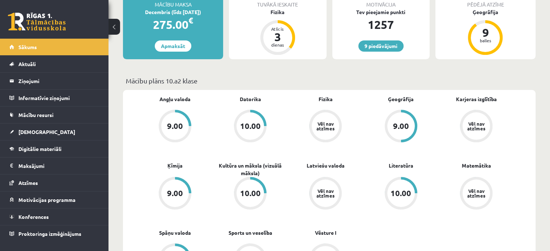
scroll to position [143, 0]
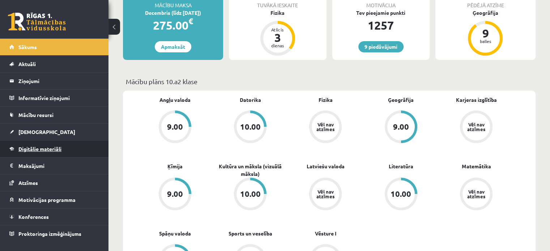
click at [40, 150] on span "Digitālie materiāli" at bounding box center [39, 149] width 43 height 7
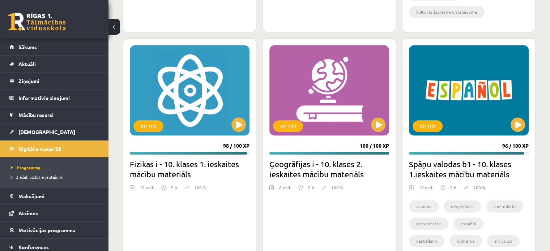
scroll to position [864, 0]
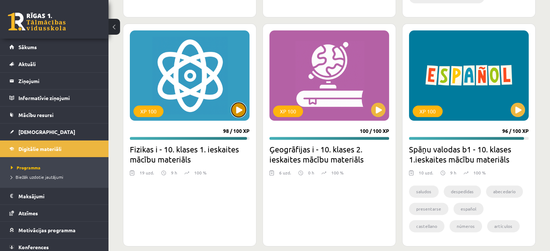
click at [241, 110] on button at bounding box center [238, 110] width 14 height 14
click at [227, 89] on div "XP 100" at bounding box center [190, 75] width 120 height 90
click at [173, 90] on div "XP 100" at bounding box center [190, 75] width 120 height 90
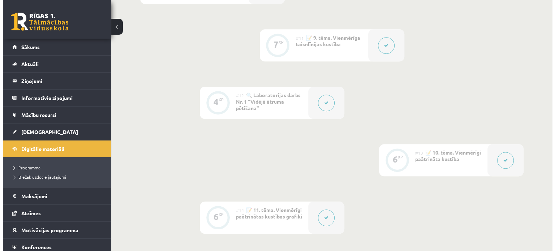
scroll to position [824, 0]
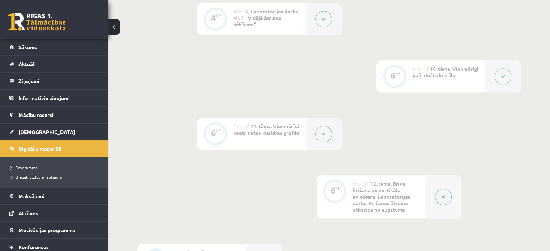
click at [329, 129] on button at bounding box center [323, 134] width 17 height 17
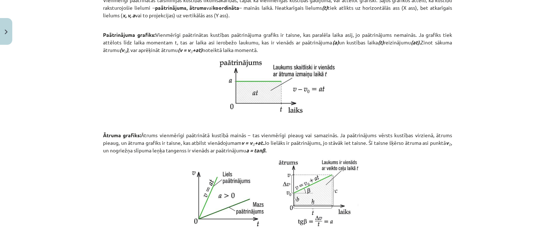
scroll to position [167, 0]
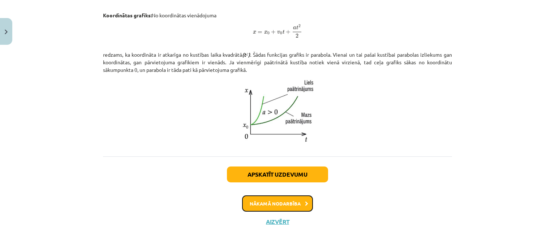
click at [299, 202] on button "Nākamā nodarbība" at bounding box center [277, 204] width 71 height 17
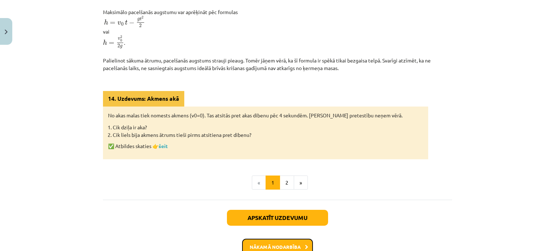
scroll to position [350, 0]
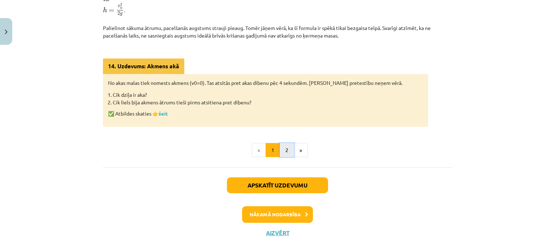
click at [284, 150] on button "2" at bounding box center [287, 150] width 14 height 14
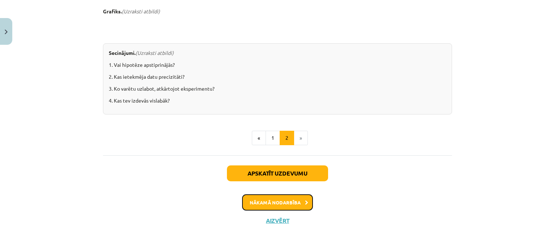
click at [286, 201] on button "Nākamā nodarbība" at bounding box center [277, 202] width 71 height 17
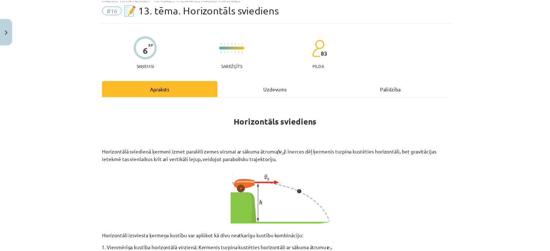
scroll to position [0, 0]
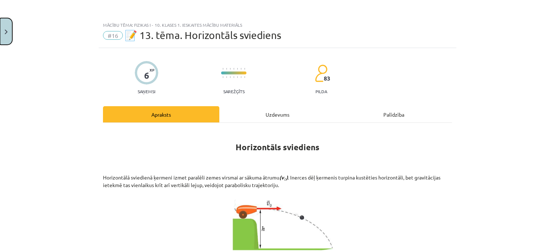
click at [0, 39] on button "Close" at bounding box center [6, 31] width 12 height 27
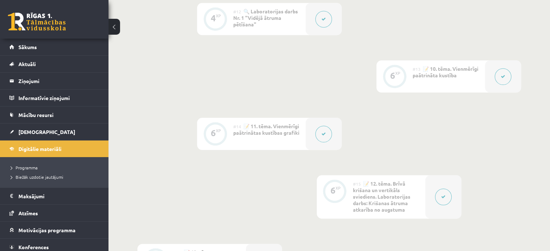
click at [25, 18] on link at bounding box center [37, 22] width 58 height 18
